Goal: Information Seeking & Learning: Find specific page/section

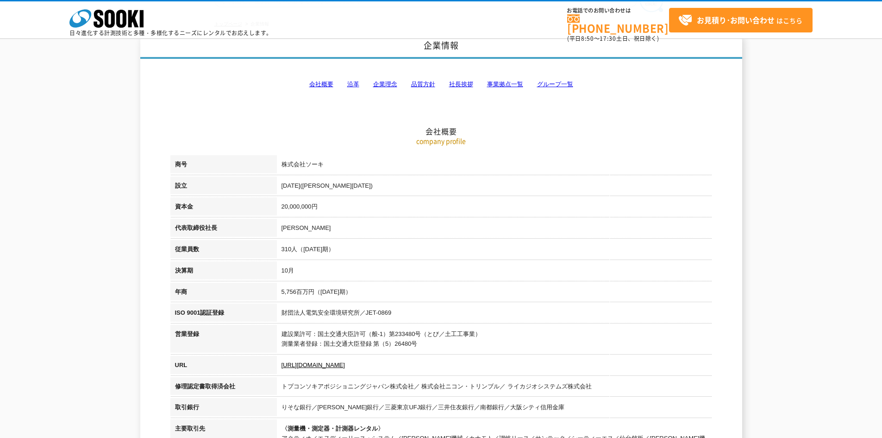
scroll to position [185, 0]
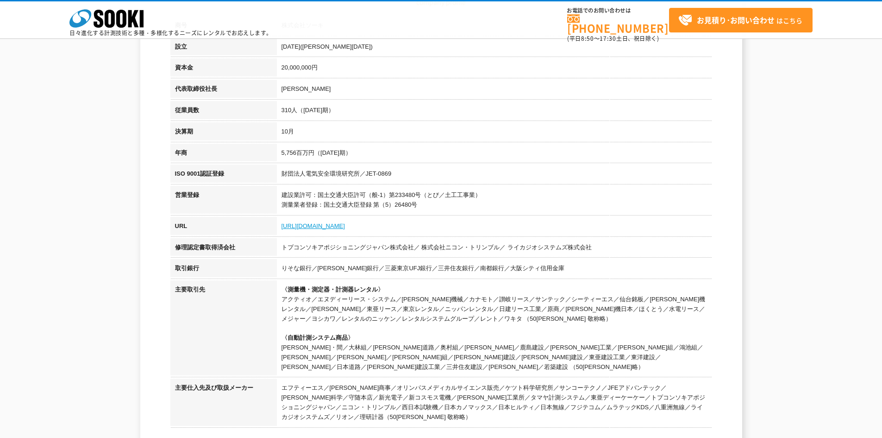
click at [304, 227] on link "[URL][DOMAIN_NAME]" at bounding box center [313, 225] width 63 height 7
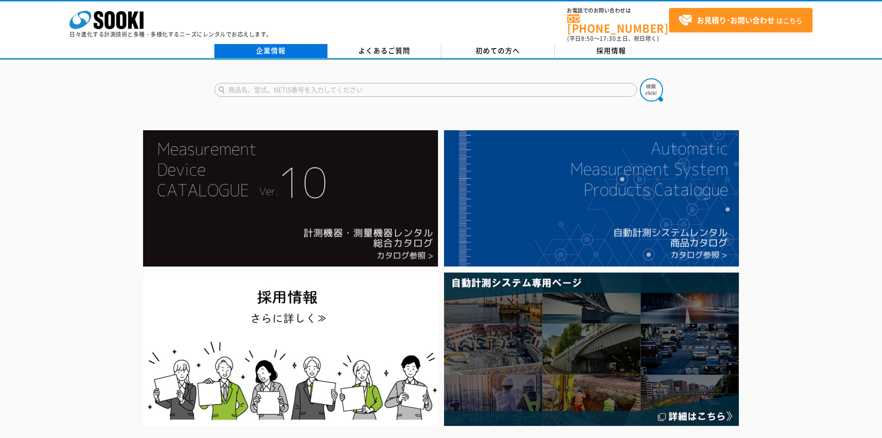
click at [282, 49] on link "企業情報" at bounding box center [270, 51] width 113 height 14
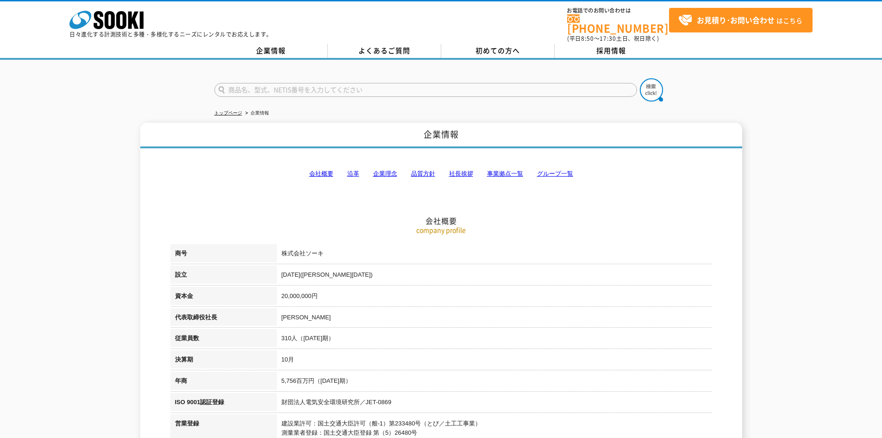
click at [329, 170] on link "会社概要" at bounding box center [321, 173] width 24 height 7
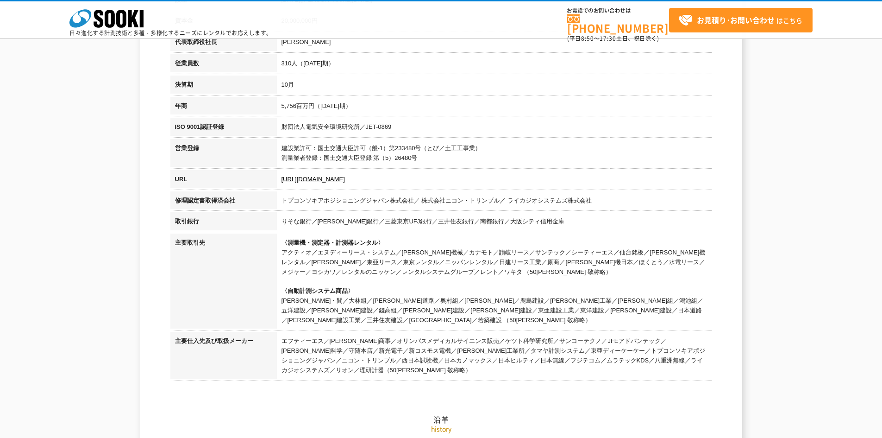
scroll to position [71, 0]
